Goal: Navigation & Orientation: Find specific page/section

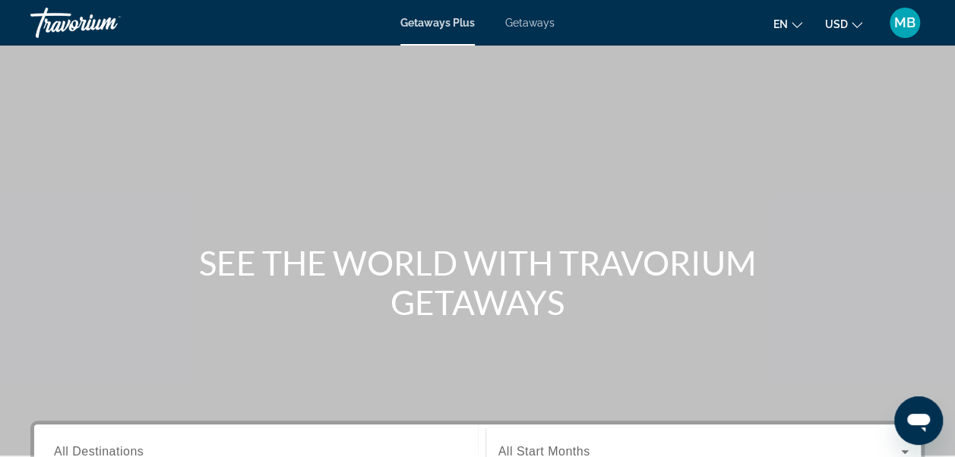
click at [532, 24] on span "Getaways" at bounding box center [529, 23] width 49 height 12
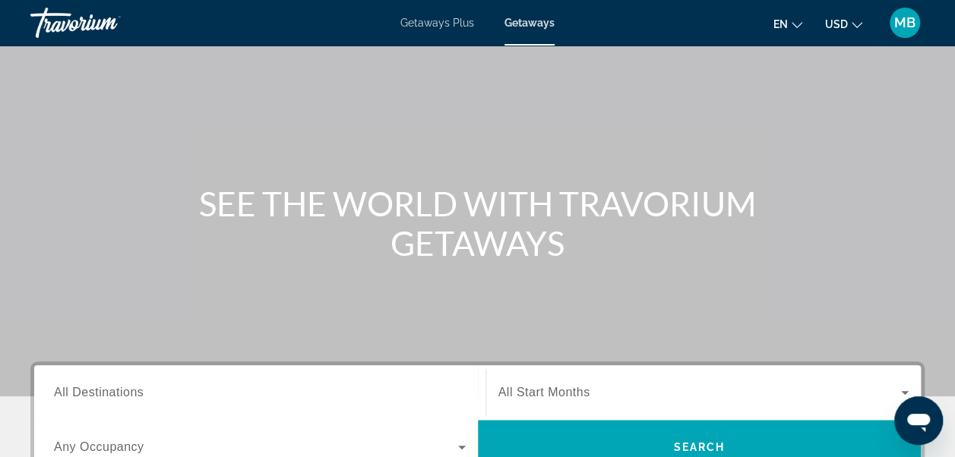
scroll to position [55, 0]
